Goal: Transaction & Acquisition: Purchase product/service

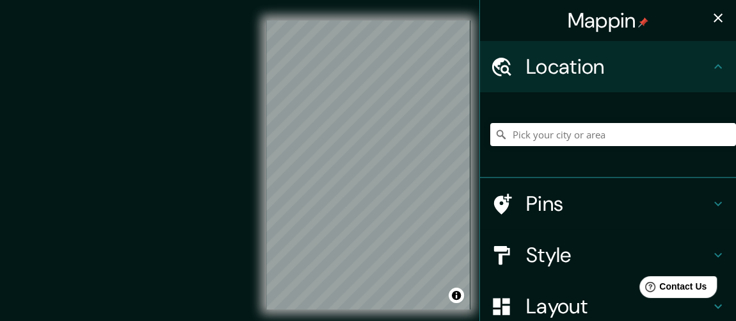
scroll to position [29, 0]
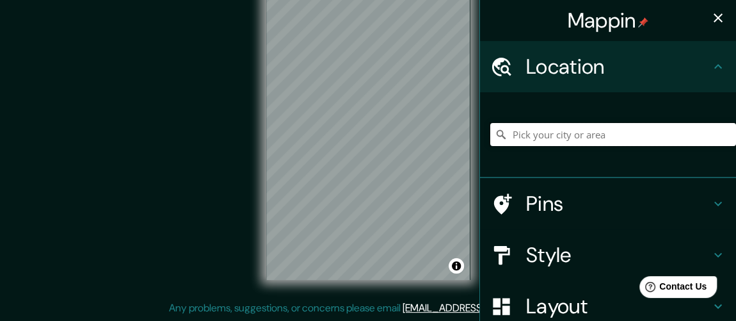
click at [553, 136] on input "Pick your city or area" at bounding box center [613, 134] width 246 height 23
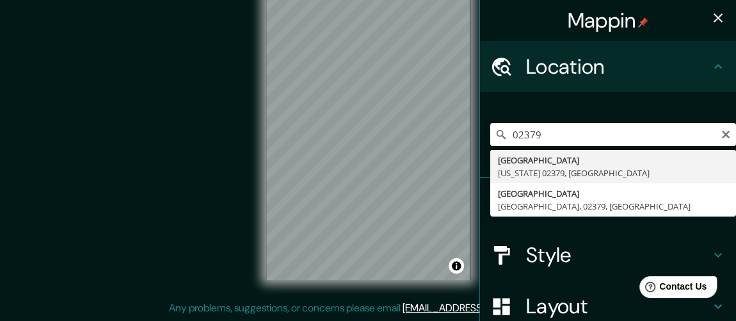
type input "[GEOGRAPHIC_DATA][US_STATE], [GEOGRAPHIC_DATA]"
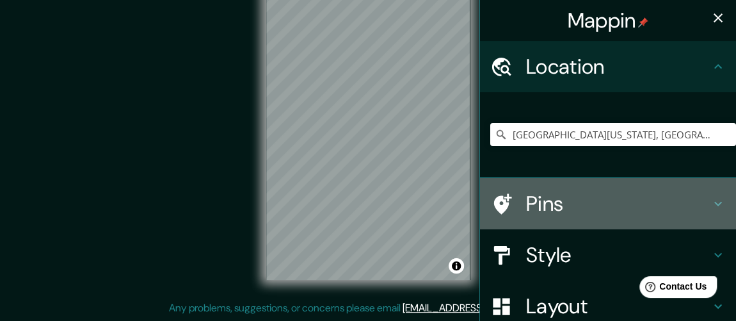
click at [714, 205] on icon at bounding box center [718, 204] width 8 height 4
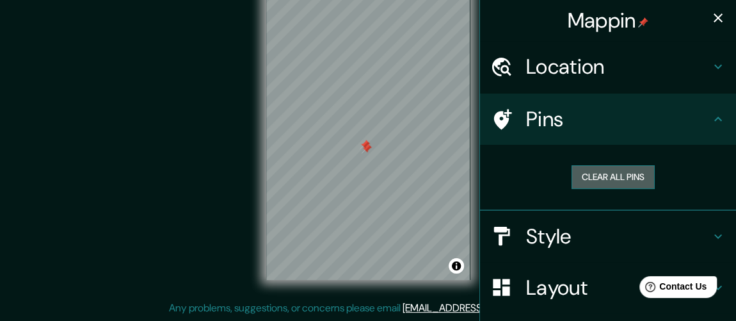
click at [613, 177] on button "Clear all pins" at bounding box center [612, 177] width 83 height 24
click at [611, 177] on button "Clear all pins" at bounding box center [612, 177] width 83 height 24
click at [591, 176] on button "Clear all pins" at bounding box center [612, 177] width 83 height 24
click at [604, 172] on button "Clear all pins" at bounding box center [612, 177] width 83 height 24
click at [357, 135] on div at bounding box center [360, 139] width 10 height 10
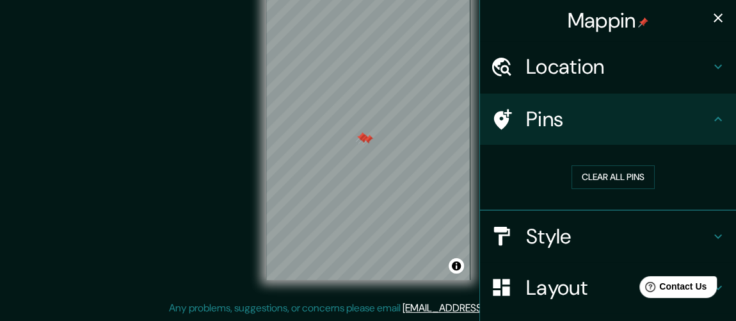
click at [360, 139] on div at bounding box center [361, 137] width 10 height 10
click at [361, 139] on div at bounding box center [363, 139] width 10 height 10
click at [368, 140] on div at bounding box center [368, 139] width 10 height 10
click at [333, 87] on div at bounding box center [334, 84] width 10 height 10
drag, startPoint x: 347, startPoint y: 115, endPoint x: 343, endPoint y: 108, distance: 7.5
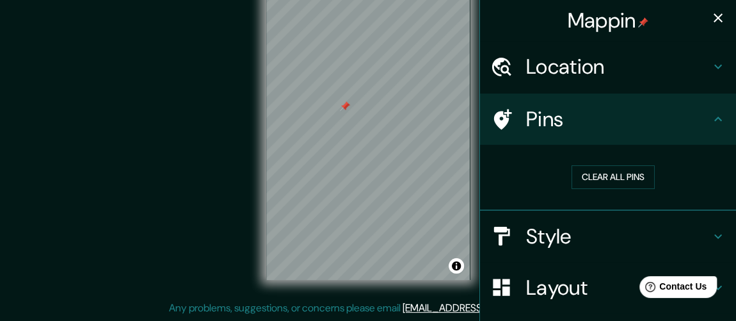
click at [343, 108] on div at bounding box center [345, 106] width 10 height 10
click at [346, 108] on div at bounding box center [345, 106] width 10 height 10
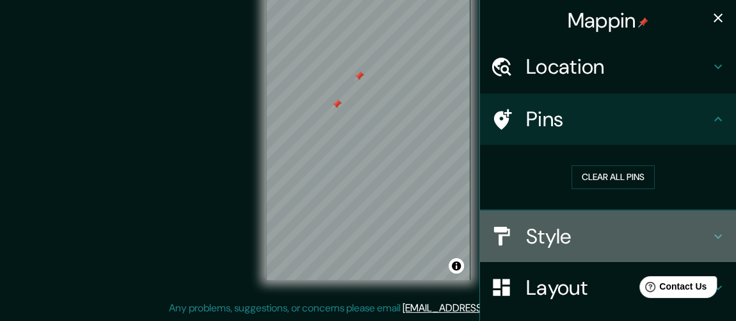
click at [710, 233] on icon at bounding box center [717, 235] width 15 height 15
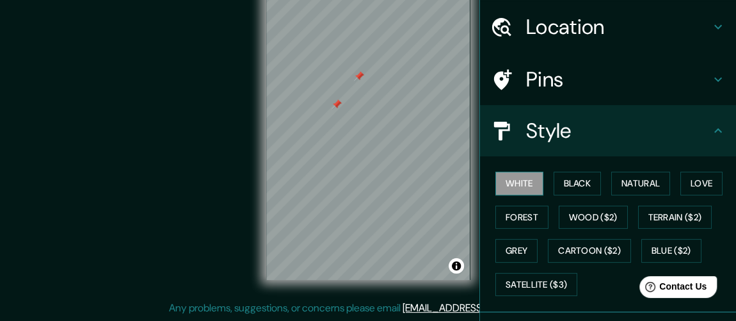
scroll to position [58, 0]
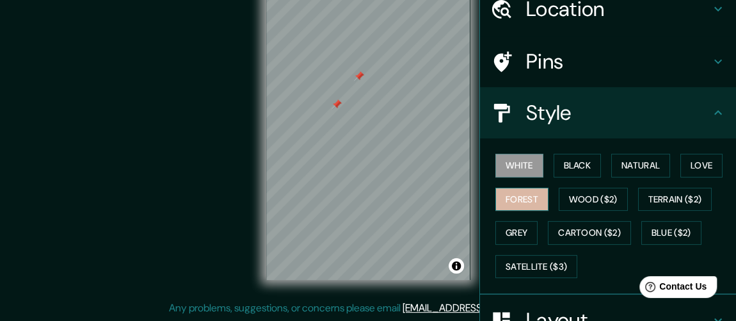
click at [514, 197] on button "Forest" at bounding box center [521, 199] width 53 height 24
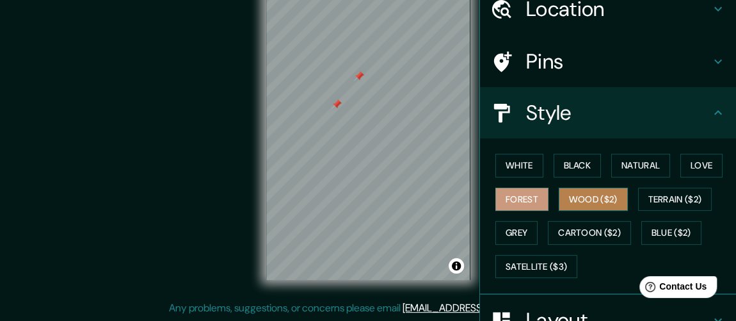
click at [569, 196] on button "Wood ($2)" at bounding box center [593, 199] width 69 height 24
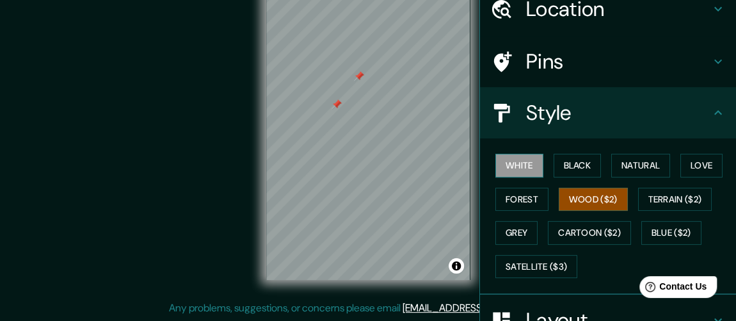
click at [511, 161] on button "White" at bounding box center [519, 166] width 48 height 24
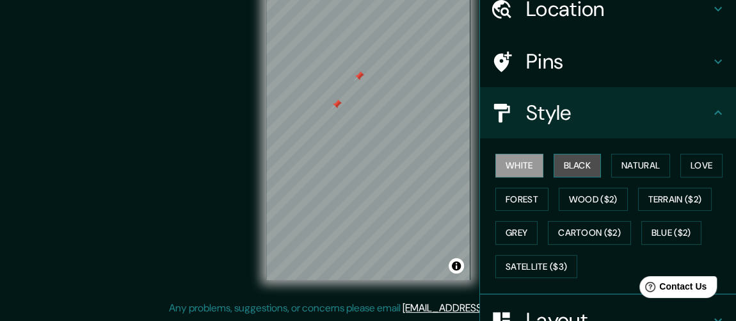
click at [564, 163] on button "Black" at bounding box center [578, 166] width 48 height 24
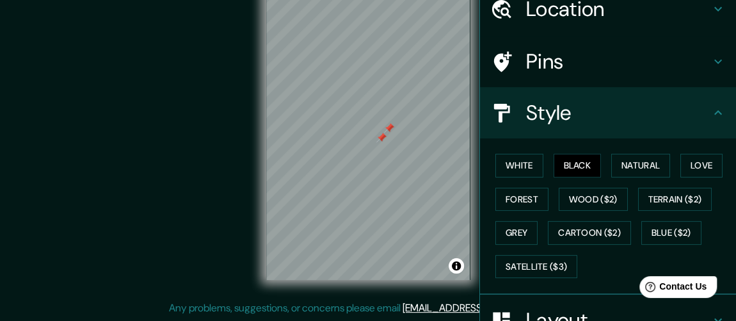
click at [379, 137] on div at bounding box center [381, 137] width 10 height 10
click at [388, 125] on div at bounding box center [389, 128] width 10 height 10
click at [507, 233] on button "Grey" at bounding box center [516, 233] width 42 height 24
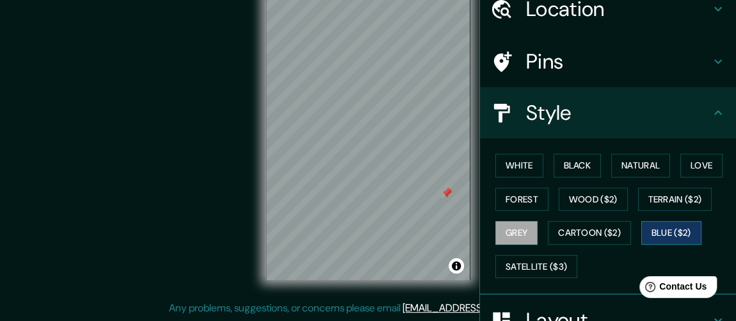
click at [651, 226] on button "Blue ($2)" at bounding box center [671, 233] width 60 height 24
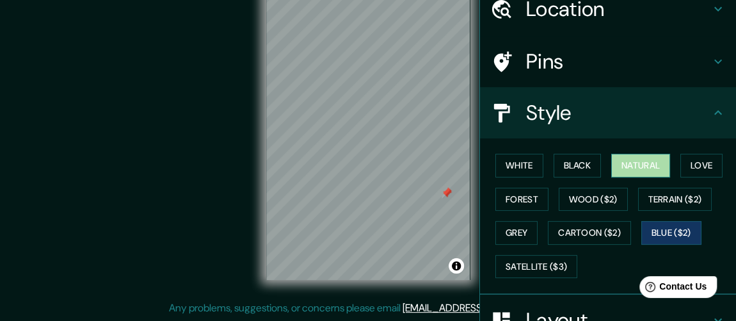
click at [632, 159] on button "Natural" at bounding box center [640, 166] width 59 height 24
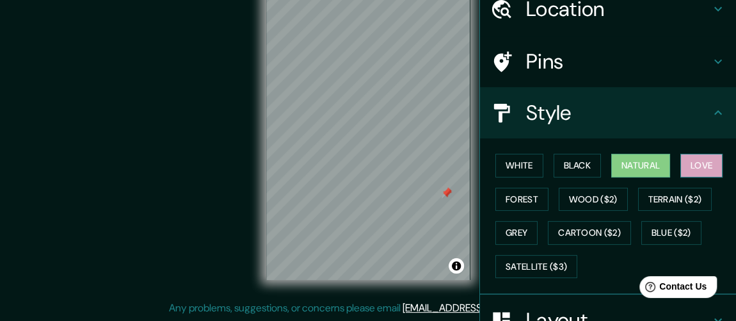
click at [692, 166] on button "Love" at bounding box center [701, 166] width 42 height 24
click at [564, 166] on button "Black" at bounding box center [578, 166] width 48 height 24
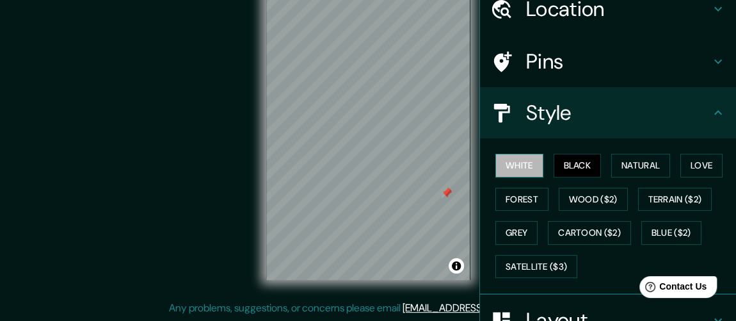
click at [509, 163] on button "White" at bounding box center [519, 166] width 48 height 24
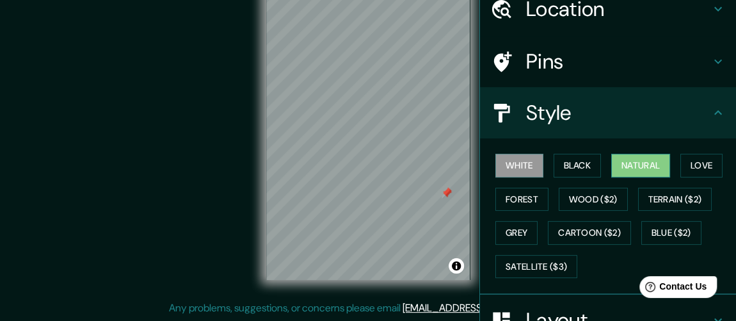
click at [625, 168] on button "Natural" at bounding box center [640, 166] width 59 height 24
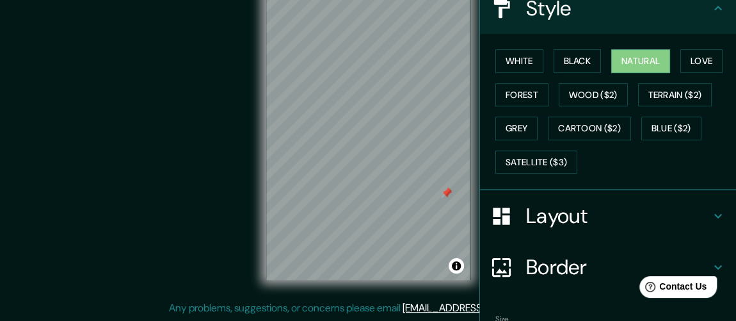
scroll to position [232, 0]
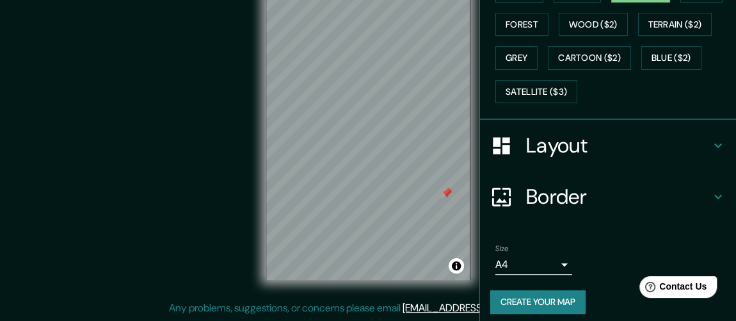
click at [710, 141] on icon at bounding box center [717, 145] width 15 height 15
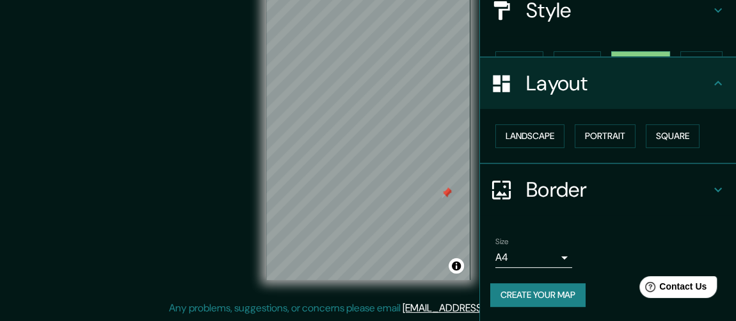
scroll to position [138, 0]
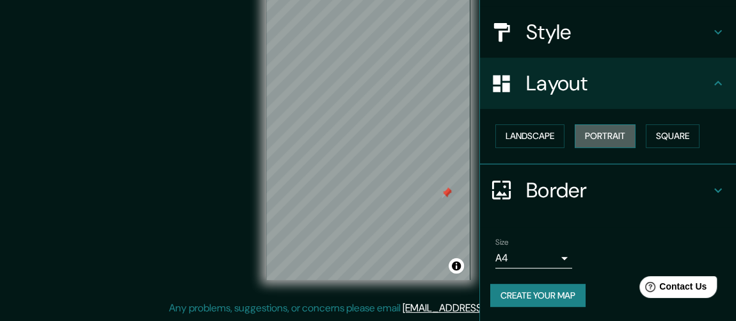
click at [599, 132] on button "Portrait" at bounding box center [605, 136] width 61 height 24
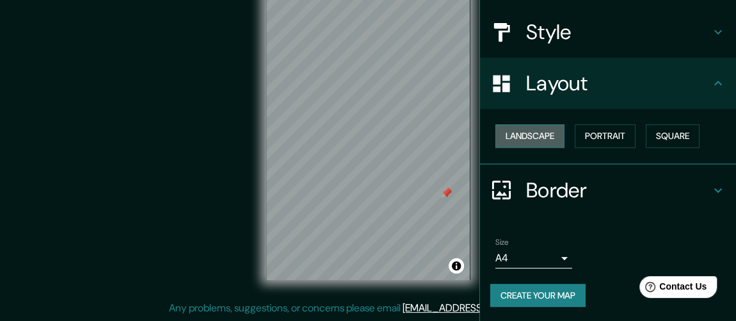
click at [534, 133] on button "Landscape" at bounding box center [529, 136] width 69 height 24
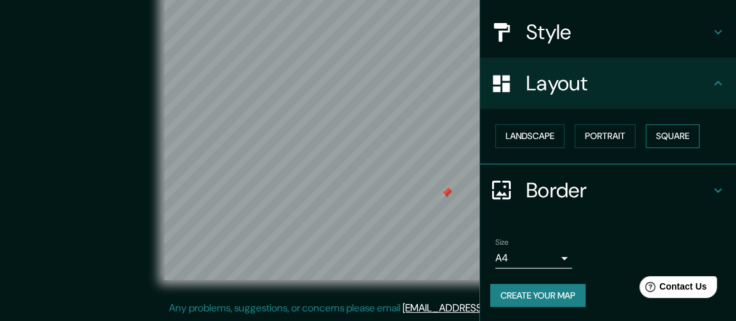
click at [667, 138] on button "Square" at bounding box center [673, 136] width 54 height 24
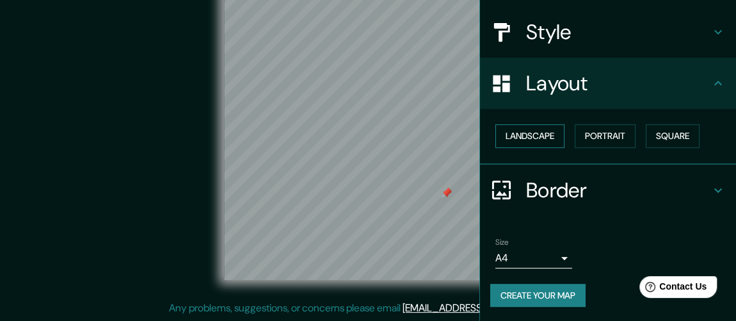
click at [529, 131] on button "Landscape" at bounding box center [529, 136] width 69 height 24
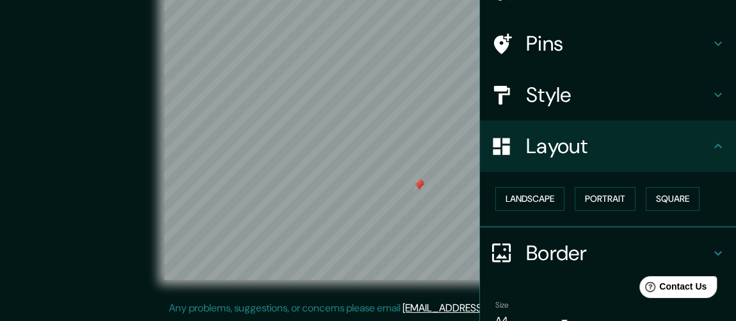
scroll to position [22, 0]
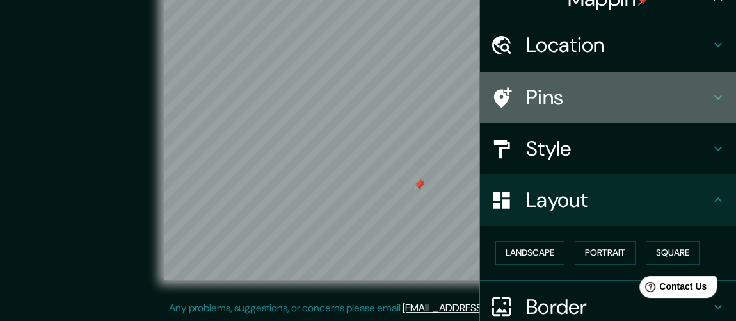
click at [493, 96] on icon at bounding box center [501, 97] width 22 height 22
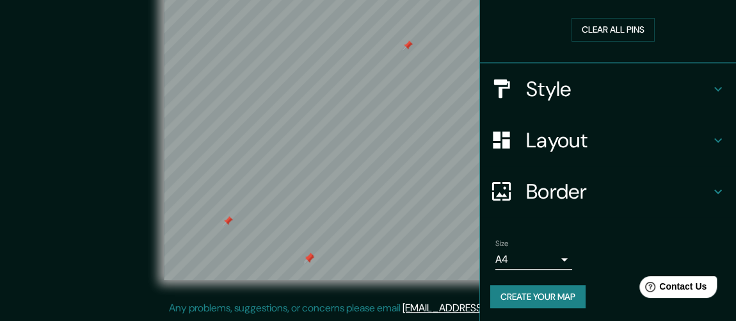
scroll to position [148, 0]
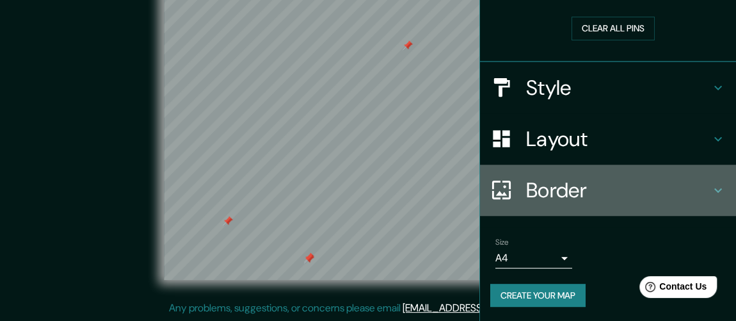
click at [710, 191] on icon at bounding box center [717, 189] width 15 height 15
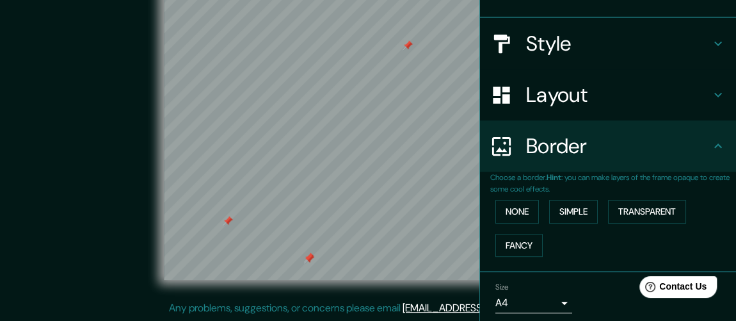
scroll to position [127, 0]
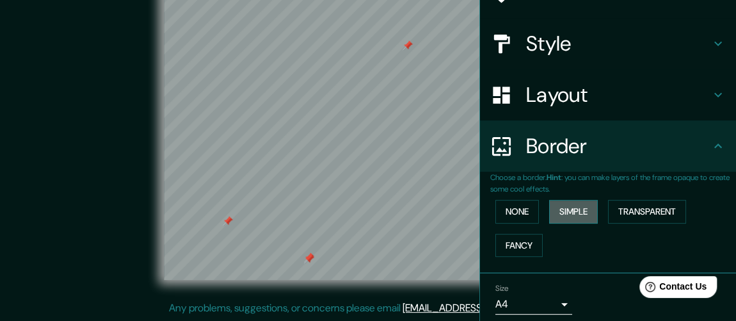
click at [560, 208] on button "Simple" at bounding box center [573, 212] width 49 height 24
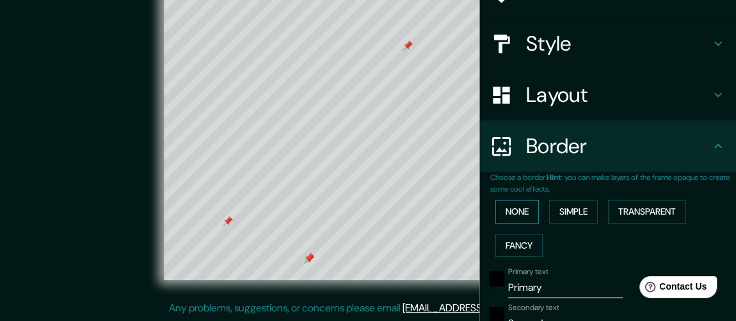
click at [510, 205] on button "None" at bounding box center [517, 212] width 44 height 24
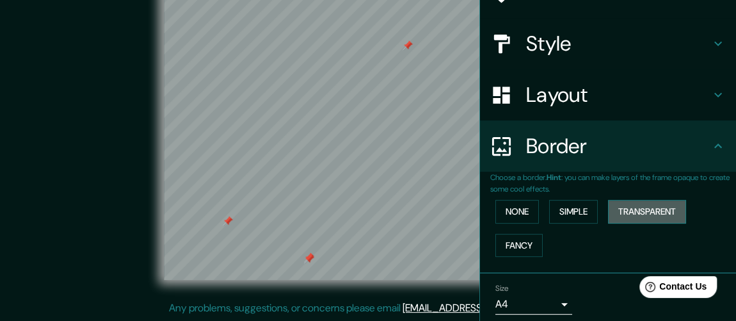
click at [624, 208] on button "Transparent" at bounding box center [647, 212] width 78 height 24
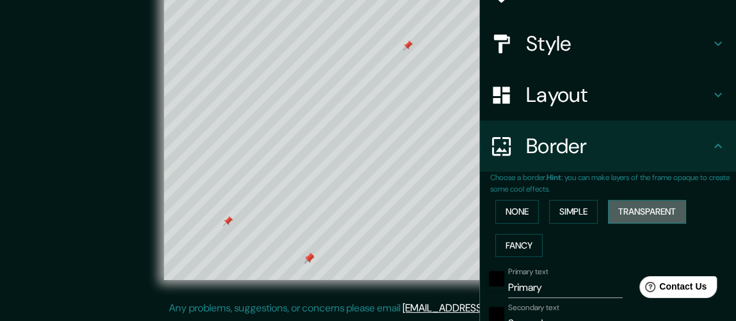
click at [624, 208] on button "Transparent" at bounding box center [647, 212] width 78 height 24
type input "306"
type input "51"
click at [507, 206] on button "None" at bounding box center [517, 212] width 44 height 24
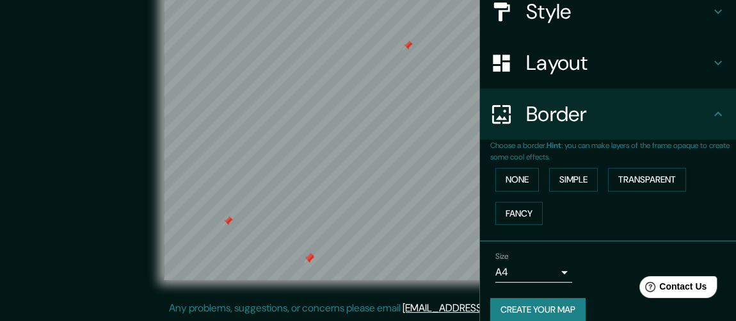
scroll to position [173, 0]
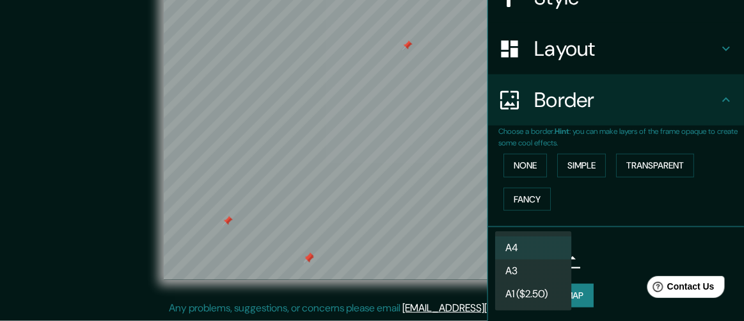
click at [554, 257] on body "Mappin Location [GEOGRAPHIC_DATA][US_STATE], [GEOGRAPHIC_DATA] Pins Style Layou…" at bounding box center [372, 131] width 744 height 321
click at [555, 257] on li "A4" at bounding box center [533, 247] width 77 height 23
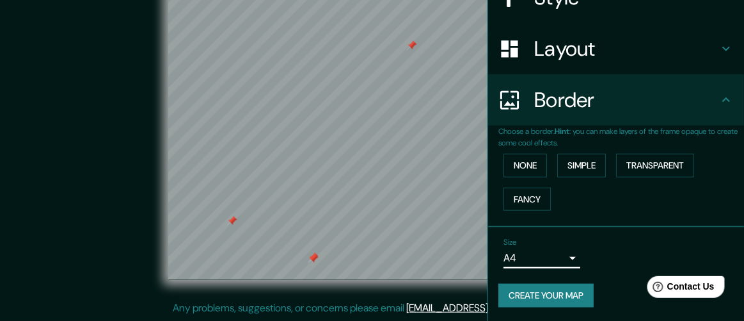
click at [555, 257] on body "Mappin Location [GEOGRAPHIC_DATA][US_STATE], [GEOGRAPHIC_DATA] Pins Style Layou…" at bounding box center [372, 131] width 744 height 321
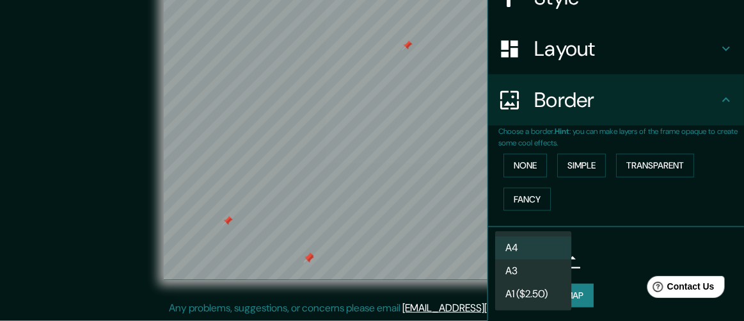
click at [538, 267] on li "A3" at bounding box center [533, 270] width 77 height 23
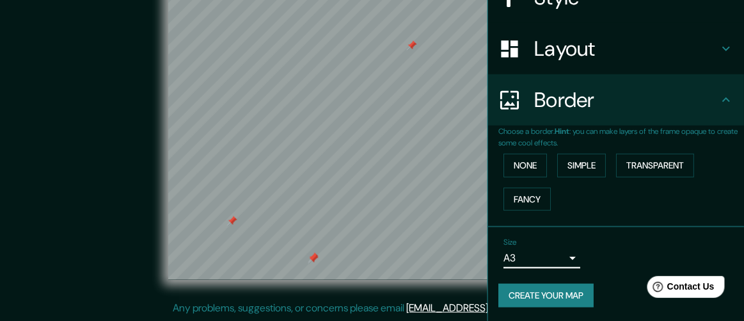
click at [558, 257] on body "Mappin Location [GEOGRAPHIC_DATA][US_STATE], [GEOGRAPHIC_DATA] Pins Style Layou…" at bounding box center [372, 131] width 744 height 321
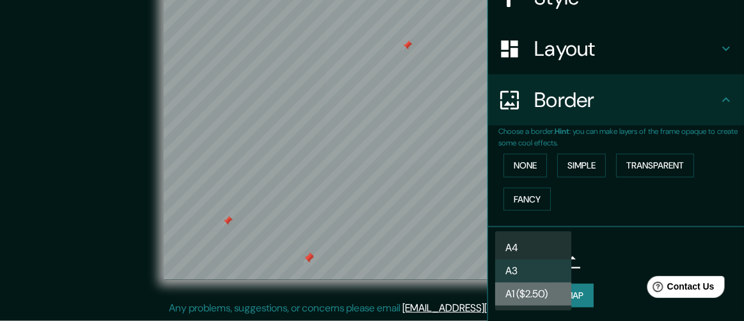
click at [535, 292] on li "A1 ($2.50)" at bounding box center [533, 293] width 77 height 23
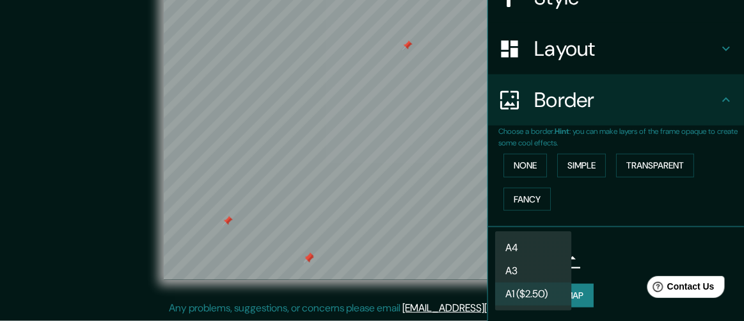
click at [554, 258] on body "Mappin Location [GEOGRAPHIC_DATA][US_STATE], [GEOGRAPHIC_DATA] Pins Style Layou…" at bounding box center [372, 131] width 744 height 321
click at [522, 243] on li "A4" at bounding box center [533, 247] width 77 height 23
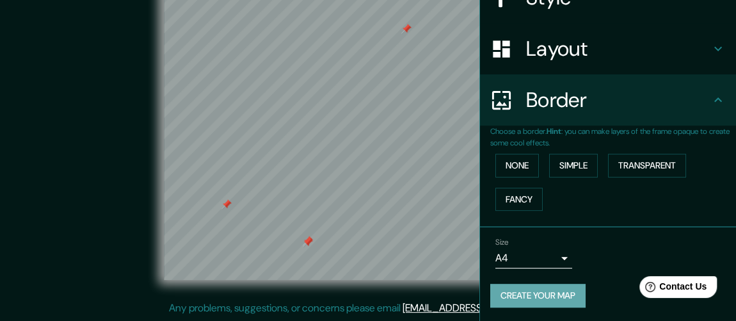
click at [531, 295] on button "Create your map" at bounding box center [537, 295] width 95 height 24
click at [530, 291] on button "Create your map" at bounding box center [537, 295] width 95 height 24
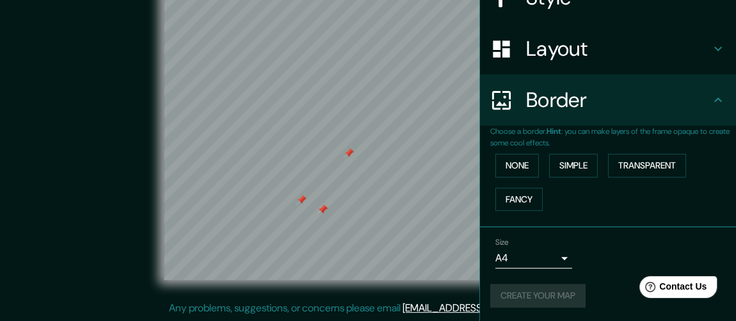
click at [529, 289] on div "Create your map" at bounding box center [607, 295] width 235 height 24
click at [531, 292] on div "Create your map" at bounding box center [607, 295] width 235 height 24
click at [532, 292] on div "Create your map" at bounding box center [607, 295] width 235 height 24
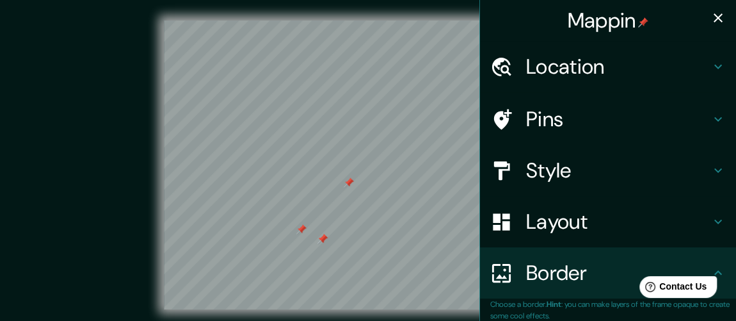
scroll to position [29, 0]
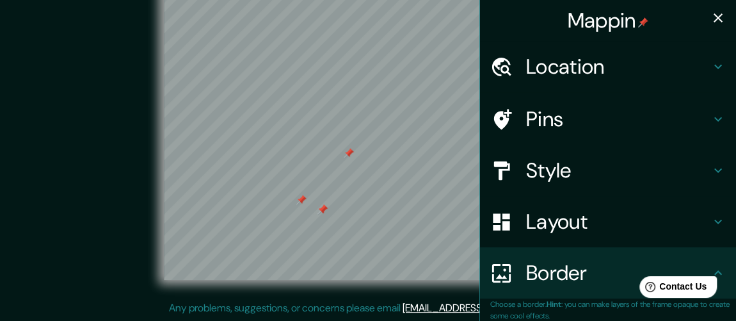
click at [714, 18] on icon "button" at bounding box center [718, 17] width 9 height 9
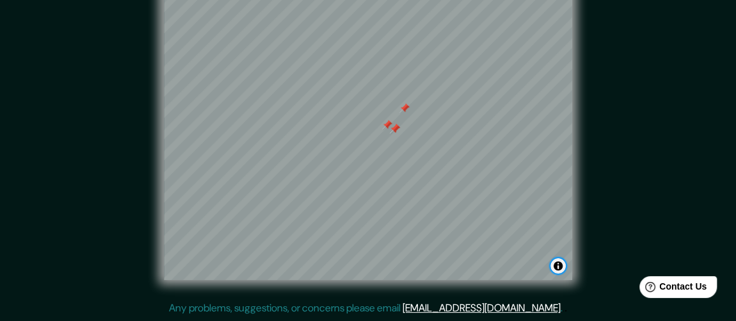
click at [560, 264] on button "Toggle attribution" at bounding box center [557, 265] width 15 height 15
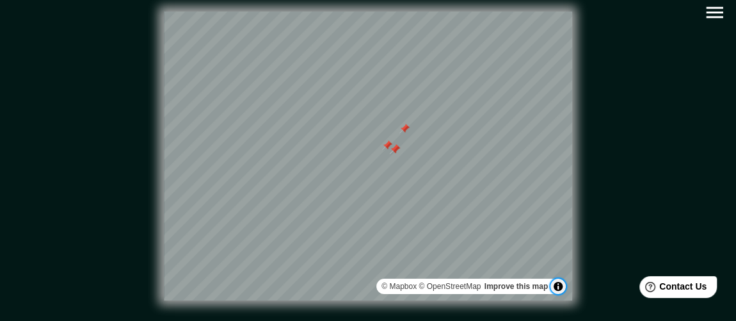
scroll to position [0, 0]
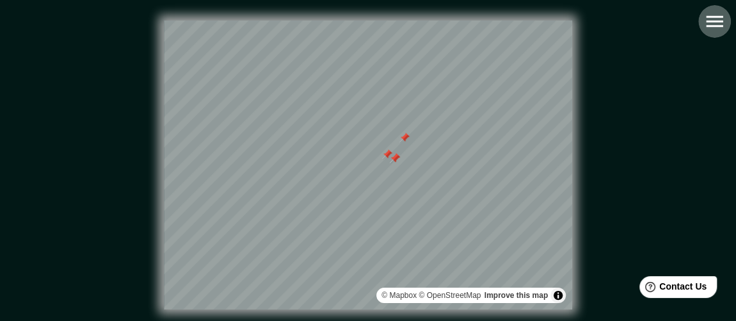
click at [712, 24] on icon "button" at bounding box center [714, 21] width 22 height 22
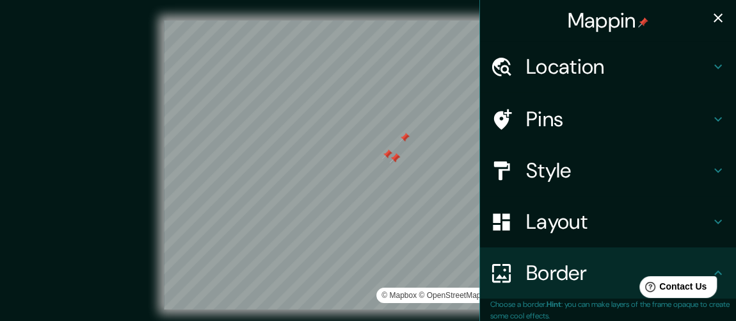
scroll to position [198, 0]
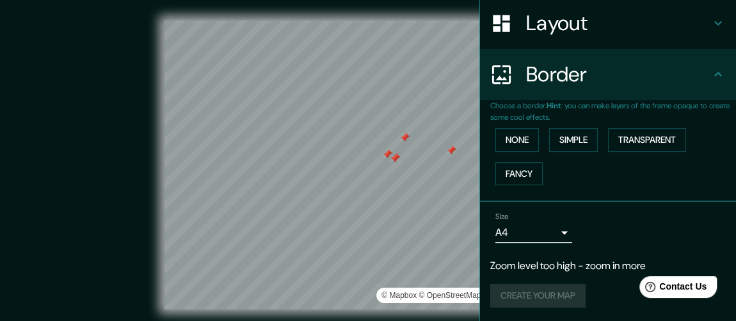
click at [450, 149] on div at bounding box center [451, 150] width 10 height 10
click at [533, 292] on div "Create your map" at bounding box center [607, 295] width 235 height 24
click at [533, 291] on div "Create your map" at bounding box center [607, 295] width 235 height 24
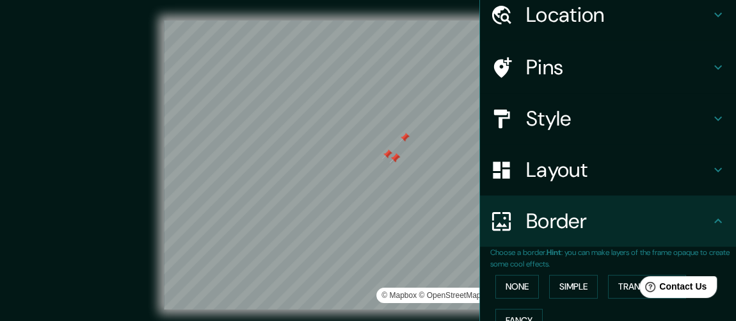
scroll to position [0, 0]
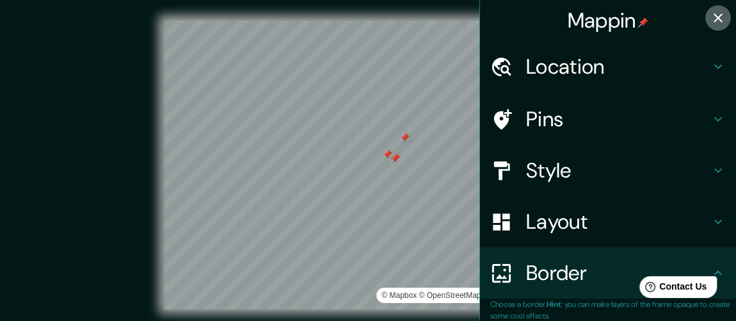
click at [712, 19] on icon "button" at bounding box center [717, 17] width 15 height 15
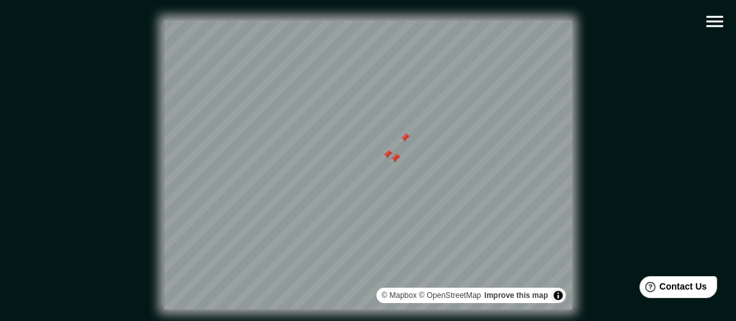
click at [708, 23] on icon "button" at bounding box center [714, 21] width 22 height 22
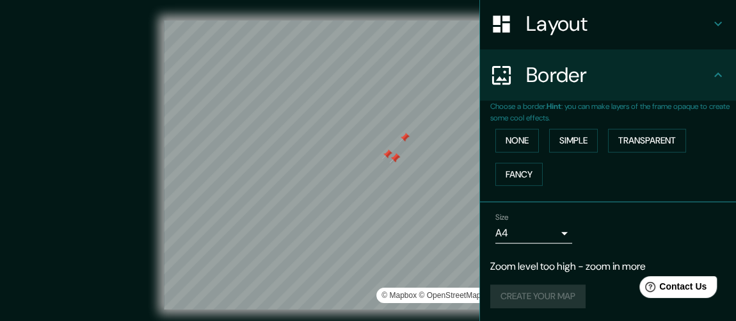
scroll to position [198, 0]
click at [522, 298] on div "Create your map" at bounding box center [607, 295] width 235 height 24
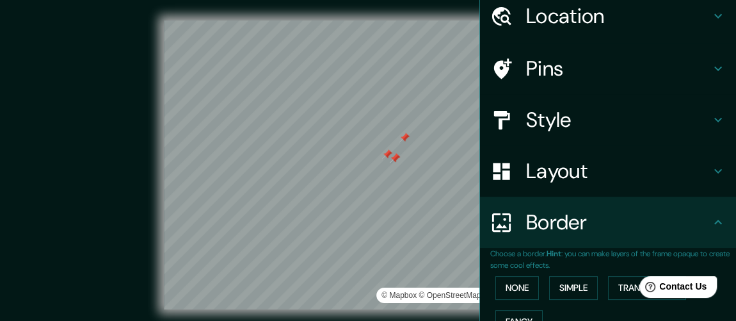
scroll to position [0, 0]
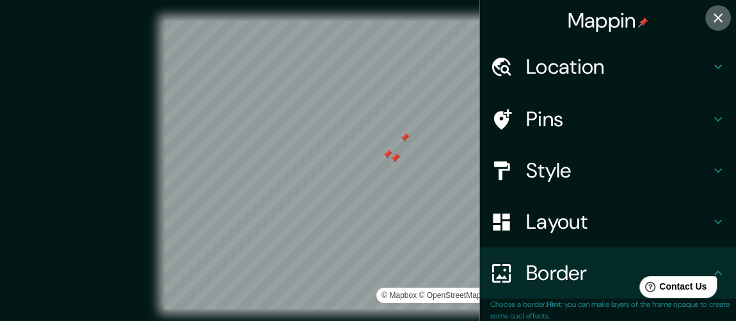
click at [714, 17] on icon "button" at bounding box center [718, 17] width 9 height 9
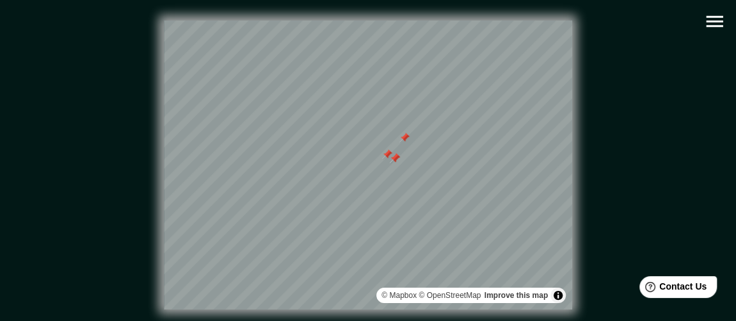
click at [609, 211] on div "© Mapbox © OpenStreetMap Improve this map" at bounding box center [368, 164] width 662 height 289
